Goal: Navigation & Orientation: Find specific page/section

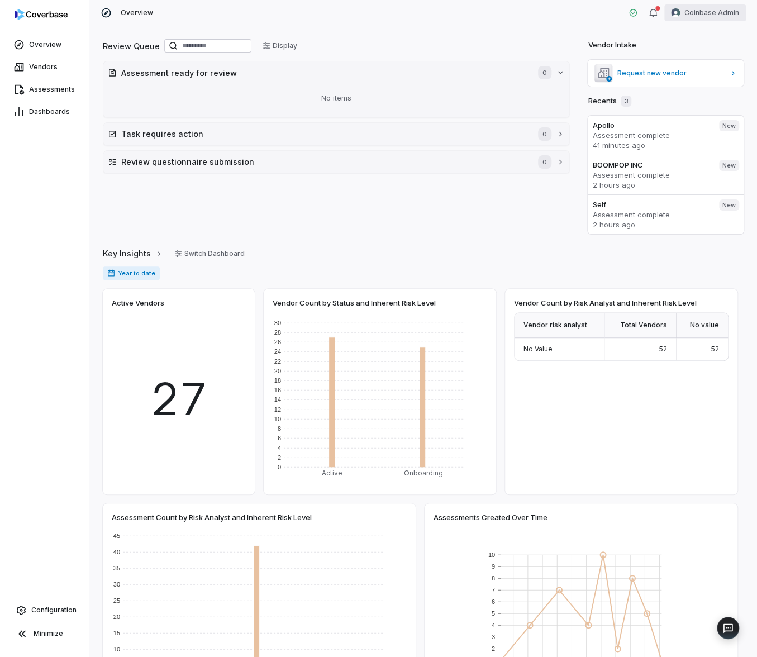
click at [700, 18] on html "Overview Vendors Assessments Dashboards Configuration Minimize Overview Coinbas…" at bounding box center [378, 328] width 757 height 657
click at [695, 98] on div "Log out" at bounding box center [697, 103] width 85 height 18
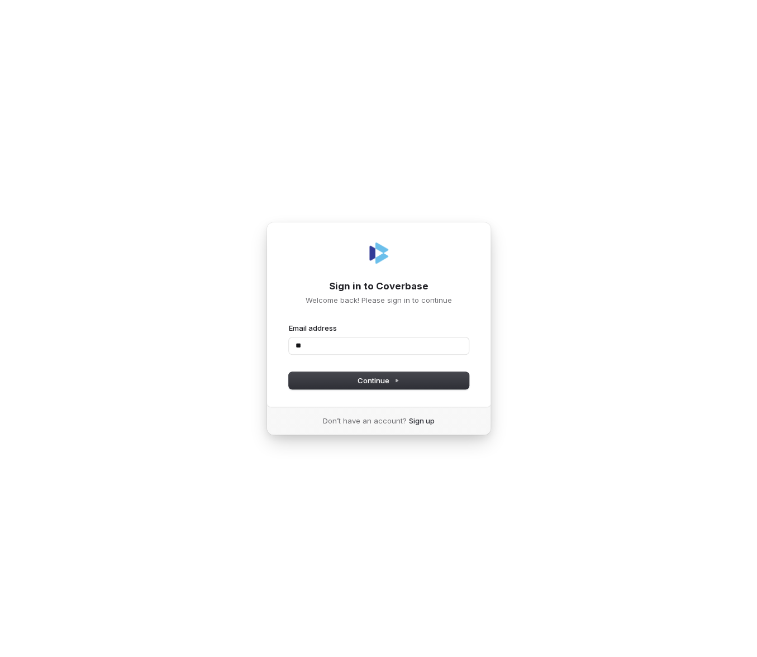
type input "***"
click at [427, 317] on div "Sign in to Coverbase Welcome back! Please sign in to continue Email address Pas…" at bounding box center [378, 314] width 225 height 185
click at [383, 349] on input "Email address" at bounding box center [379, 345] width 180 height 17
click at [0, 656] on com-1password-button at bounding box center [0, 657] width 0 height 0
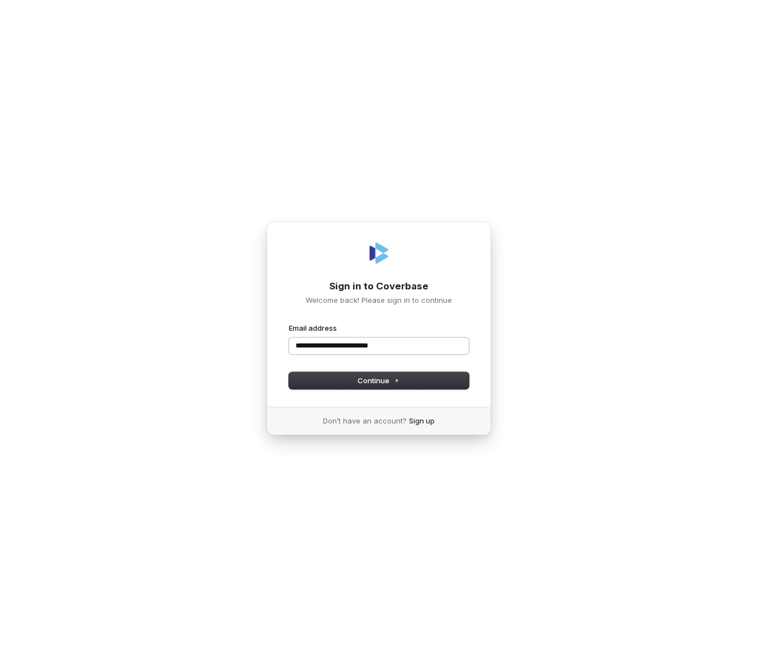
type input "**********"
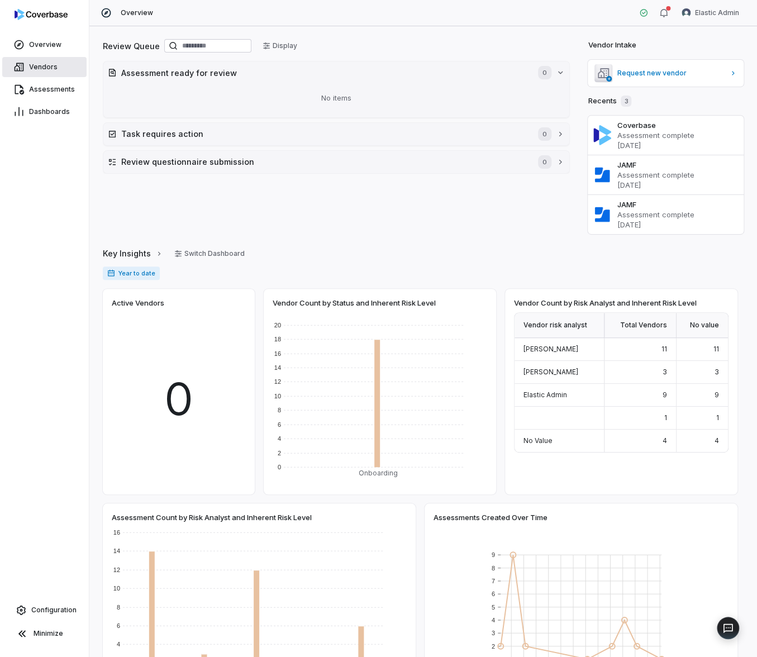
click at [55, 66] on span "Vendors" at bounding box center [43, 67] width 28 height 9
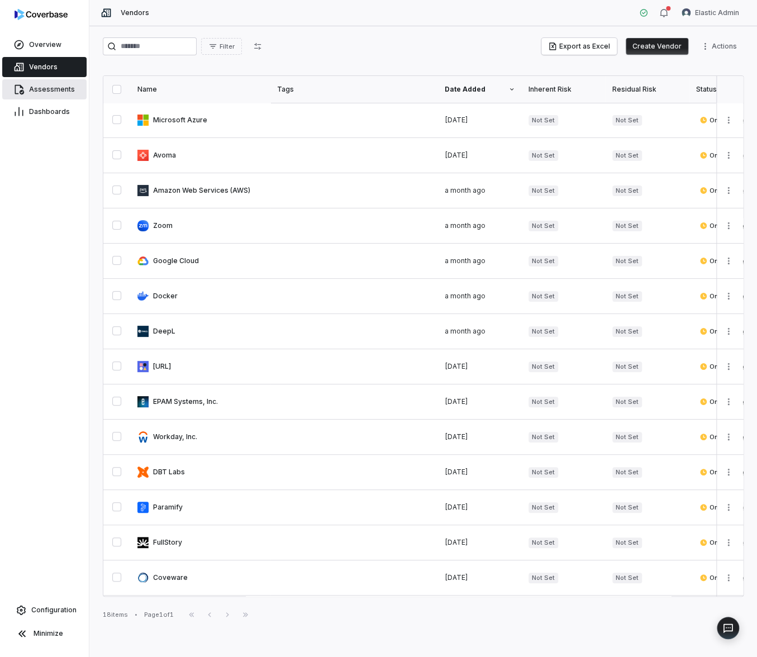
click at [69, 95] on link "Assessments" at bounding box center [44, 89] width 84 height 20
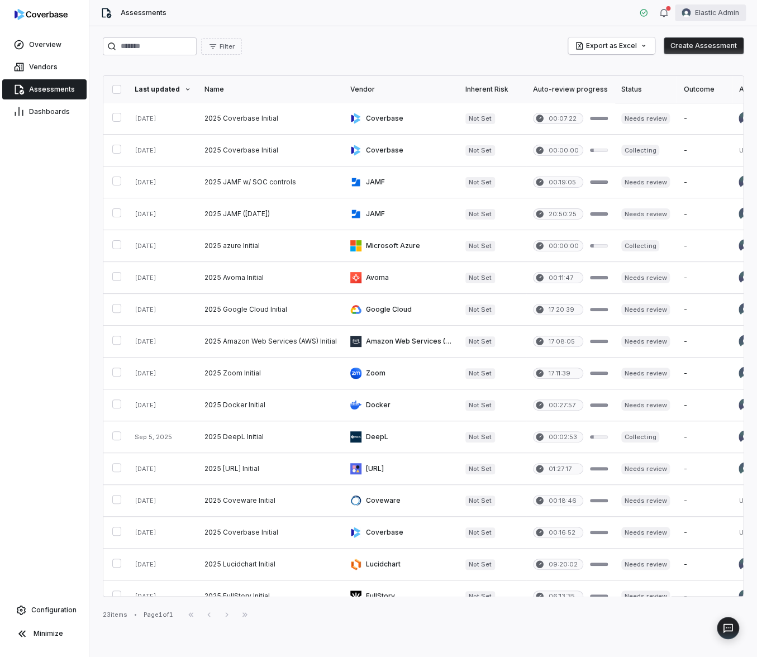
click at [725, 18] on html "Overview Vendors Assessments Dashboards Configuration Minimize Assessments Elas…" at bounding box center [378, 328] width 757 height 657
click at [571, 9] on html "Overview Vendors Assessments Dashboards Configuration Minimize Assessments Elas…" at bounding box center [378, 328] width 757 height 657
